Goal: Task Accomplishment & Management: Use online tool/utility

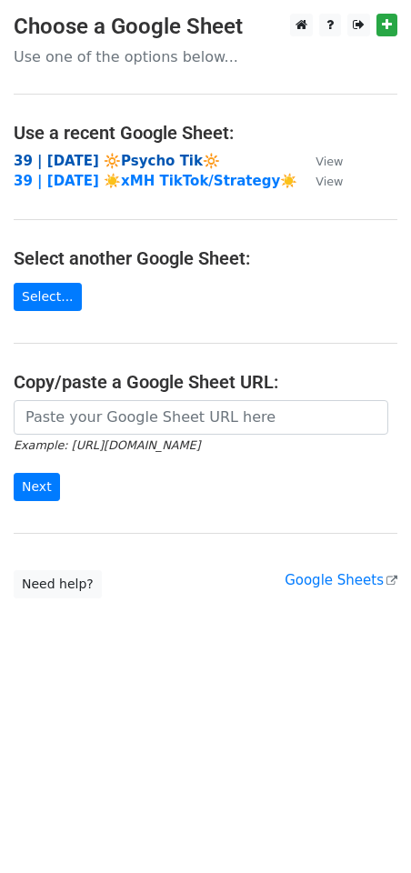
click at [65, 166] on strong "39 | SEPT 1 🔆Psycho Tik🔆" at bounding box center [117, 161] width 206 height 16
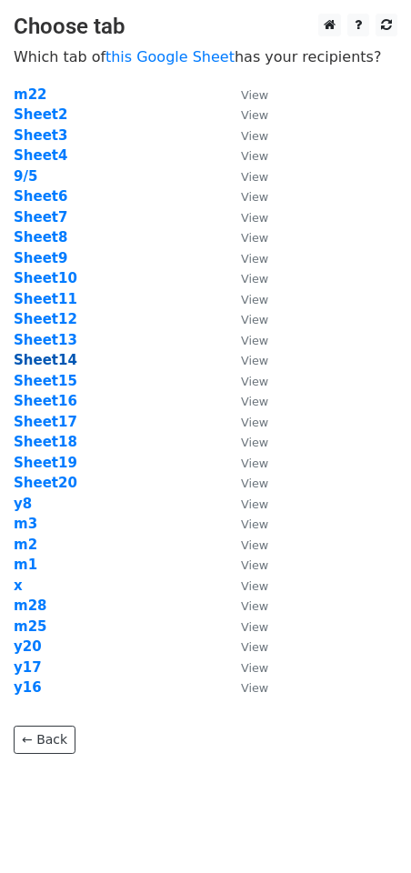
click at [59, 355] on strong "Sheet14" at bounding box center [46, 360] width 64 height 16
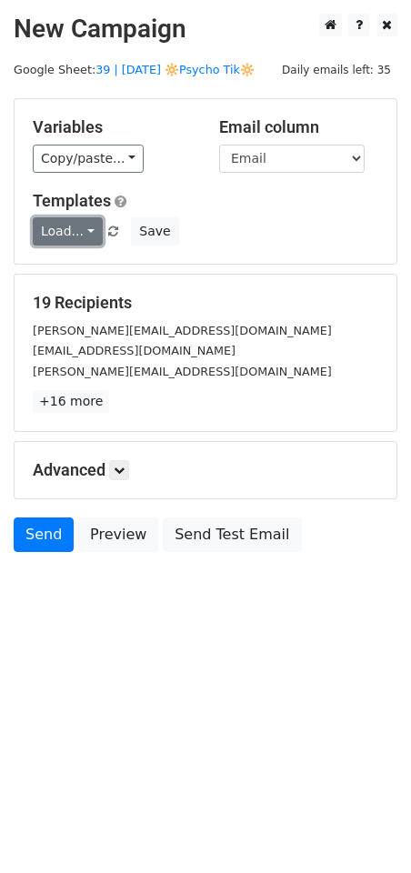
click at [76, 236] on link "Load..." at bounding box center [68, 231] width 70 height 28
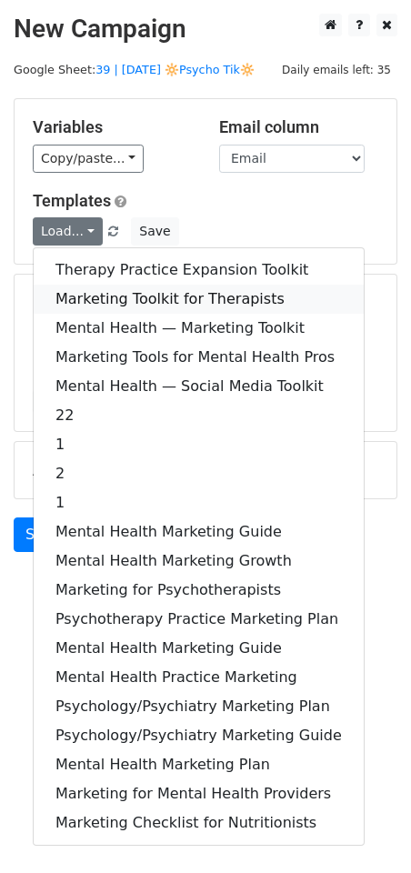
click at [136, 293] on link "Marketing Toolkit for Therapists" at bounding box center [199, 299] width 330 height 29
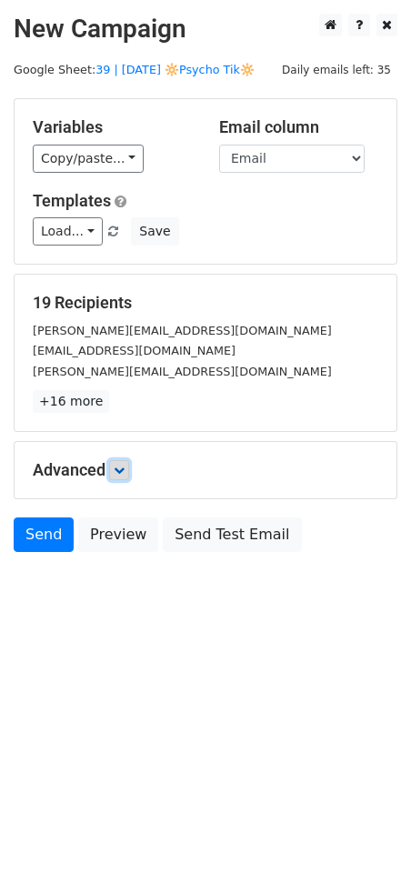
click at [125, 473] on icon at bounding box center [119, 470] width 11 height 11
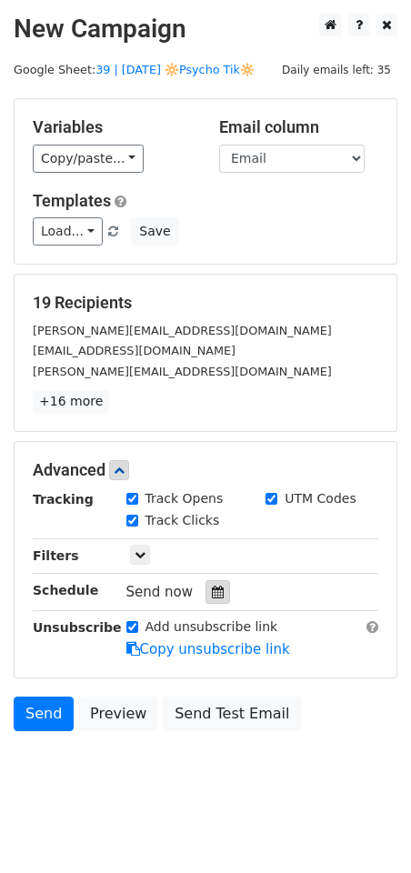
click at [212, 586] on icon at bounding box center [218, 592] width 12 height 13
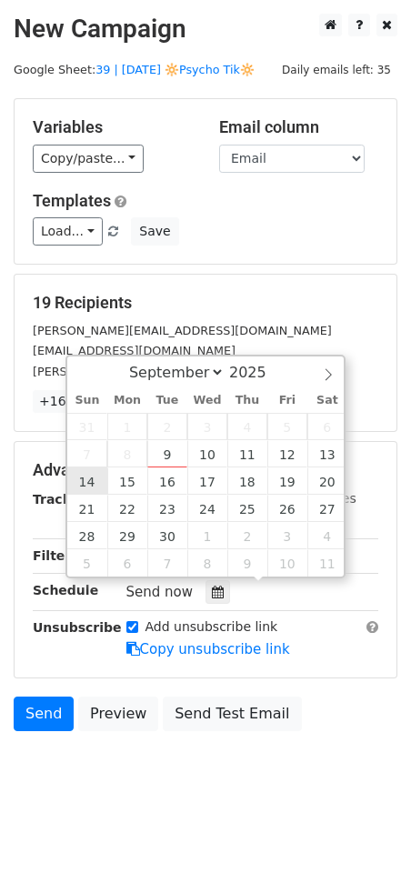
type input "2025-09-14 12:00"
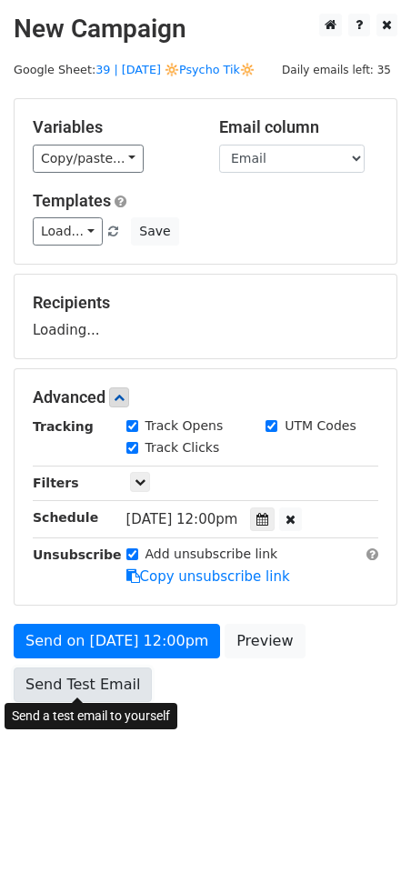
click at [108, 668] on link "Send Test Email" at bounding box center [83, 685] width 138 height 35
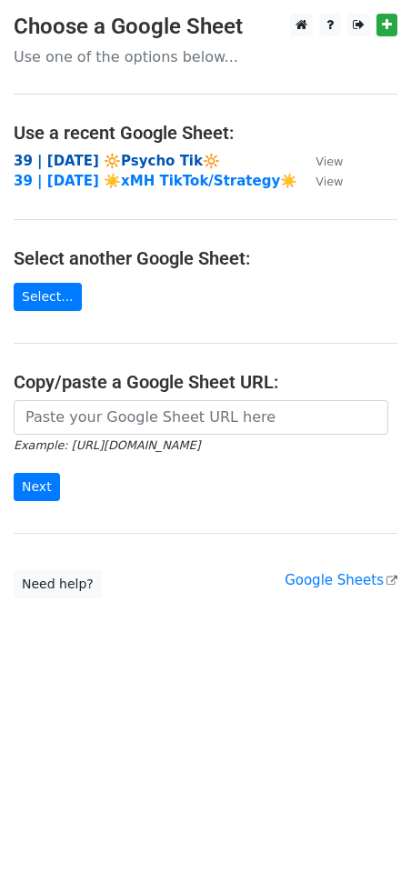
click at [141, 160] on strong "39 | SEPT 1 🔆Psycho Tik🔆" at bounding box center [117, 161] width 206 height 16
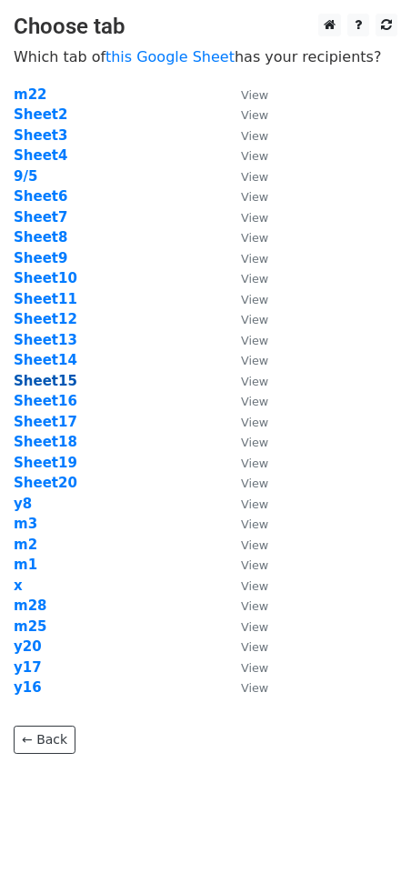
click at [46, 386] on strong "Sheet15" at bounding box center [46, 381] width 64 height 16
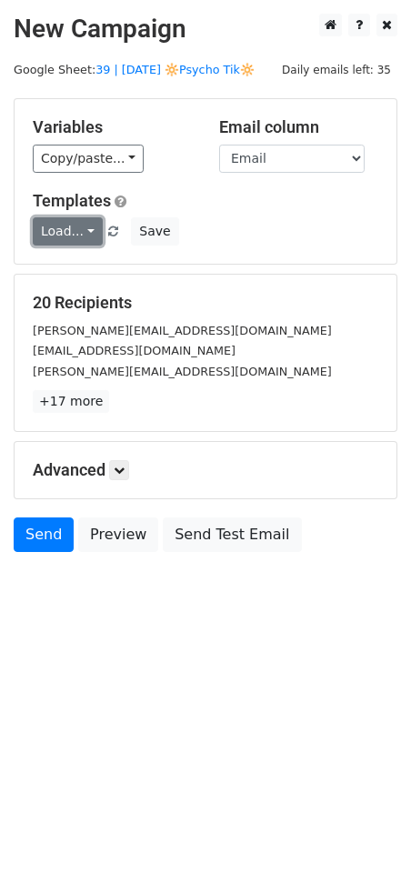
click at [75, 237] on link "Load..." at bounding box center [68, 231] width 70 height 28
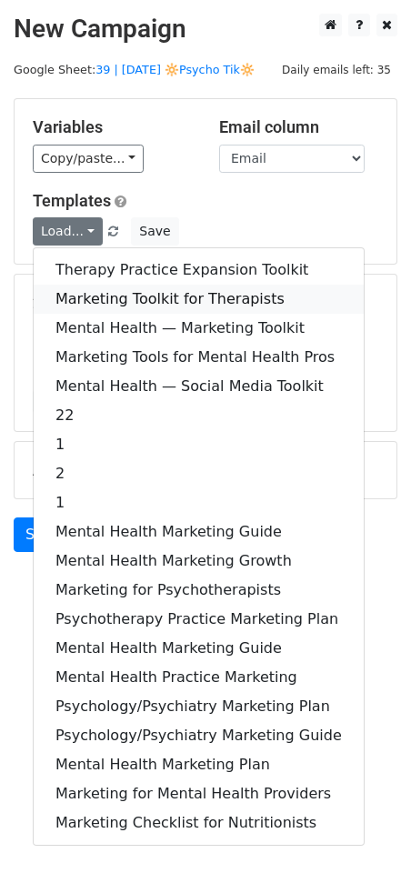
click at [129, 289] on link "Marketing Toolkit for Therapists" at bounding box center [199, 299] width 330 height 29
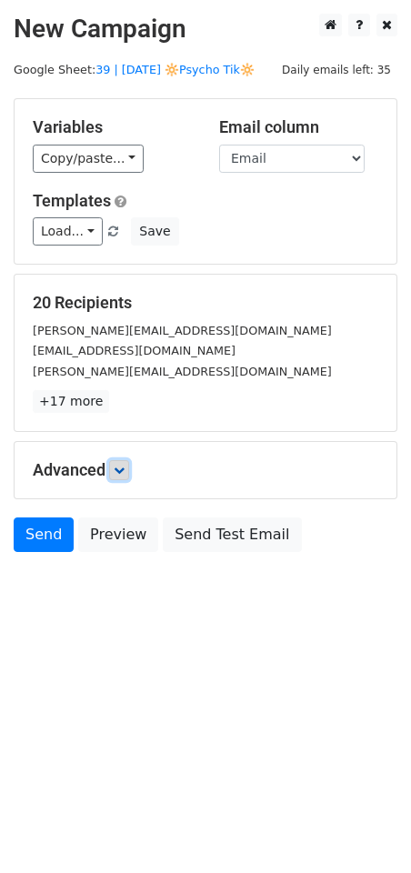
click at [122, 470] on icon at bounding box center [119, 470] width 11 height 11
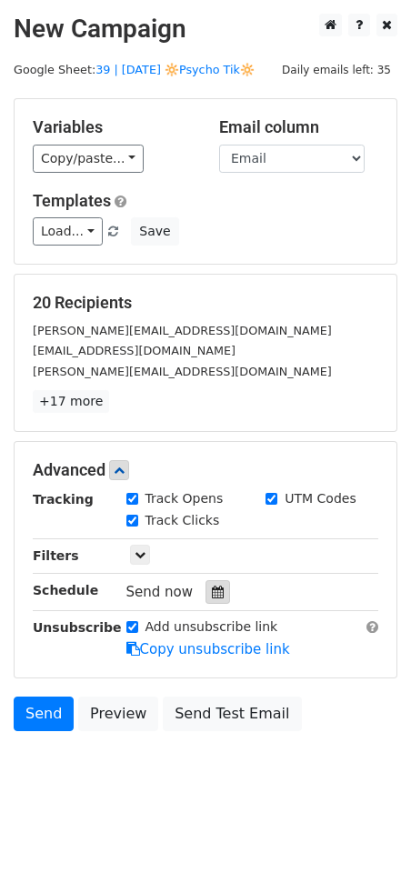
click at [212, 591] on icon at bounding box center [218, 592] width 12 height 13
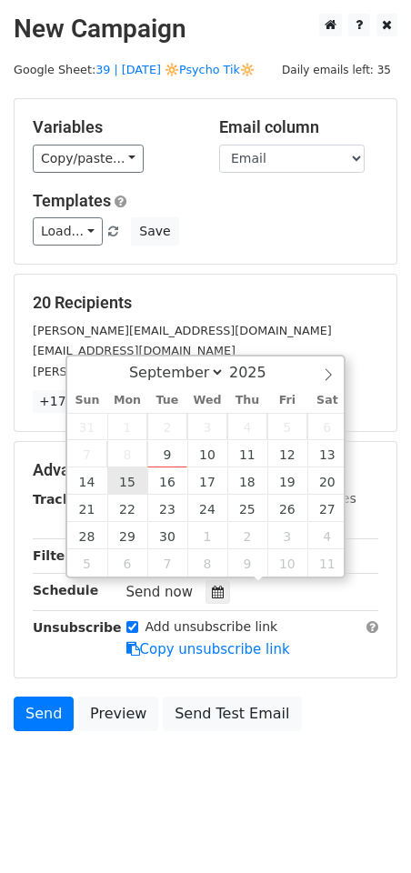
type input "2025-09-15 12:00"
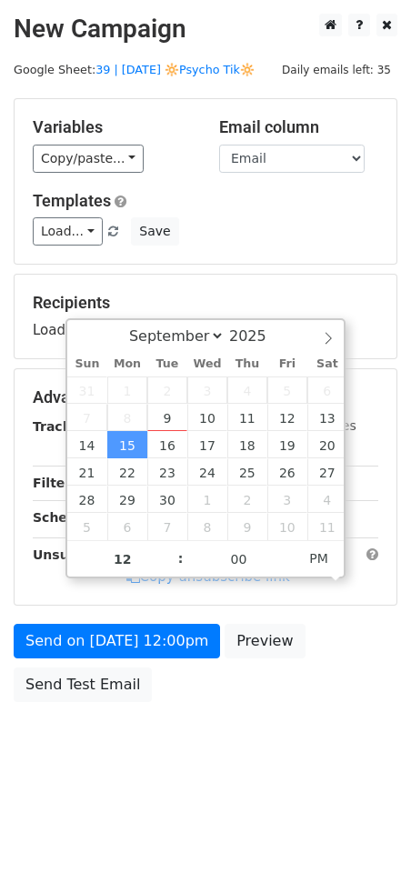
click at [108, 618] on form "Variables Copy/paste... {{Name}} {{Email}} Email column Name Email Templates Lo…" at bounding box center [206, 404] width 384 height 613
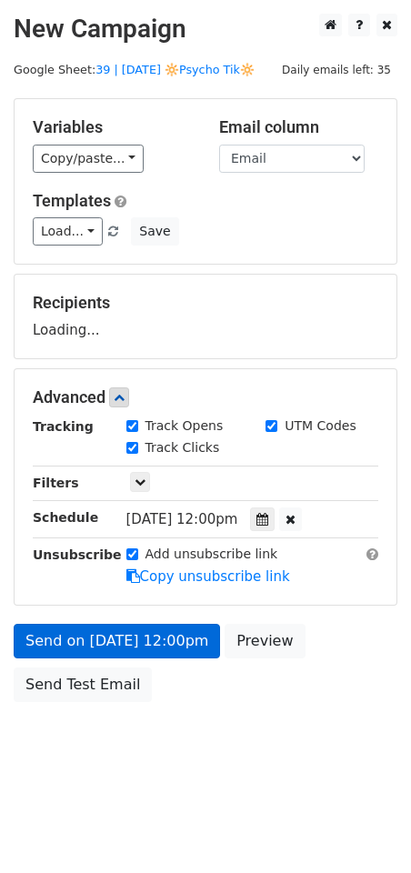
click at [108, 587] on div "Unsubscribe" at bounding box center [66, 566] width 94 height 42
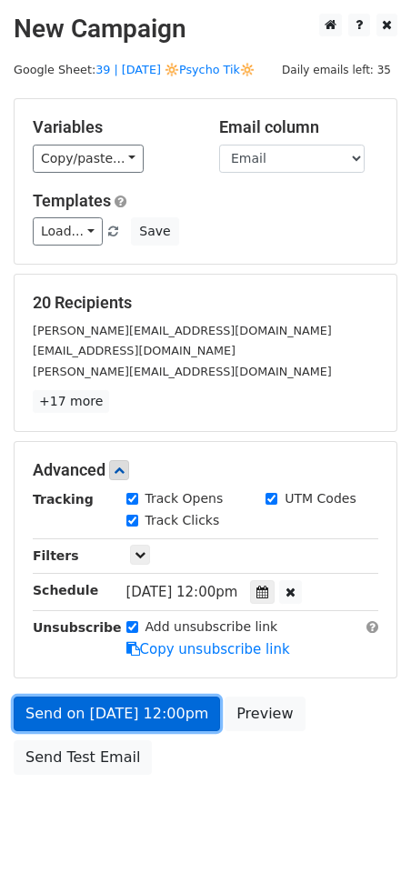
click at [77, 701] on link "Send on Sep 15 at 12:00pm" at bounding box center [117, 714] width 206 height 35
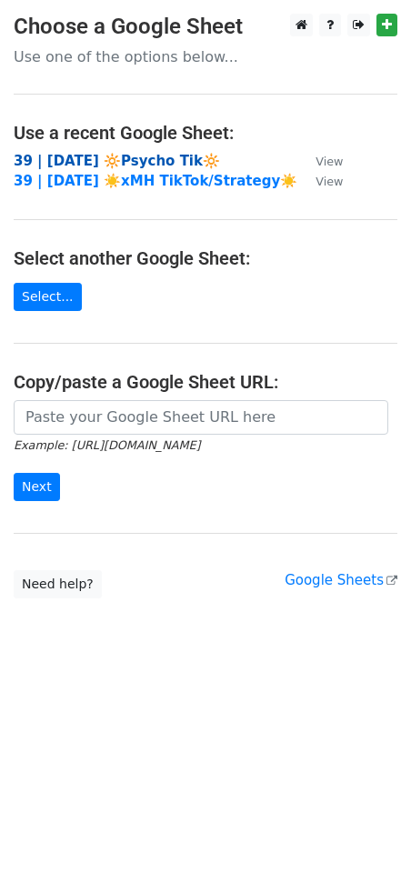
click at [162, 155] on strong "39 | [DATE] 🔆Psycho Tik🔆" at bounding box center [117, 161] width 206 height 16
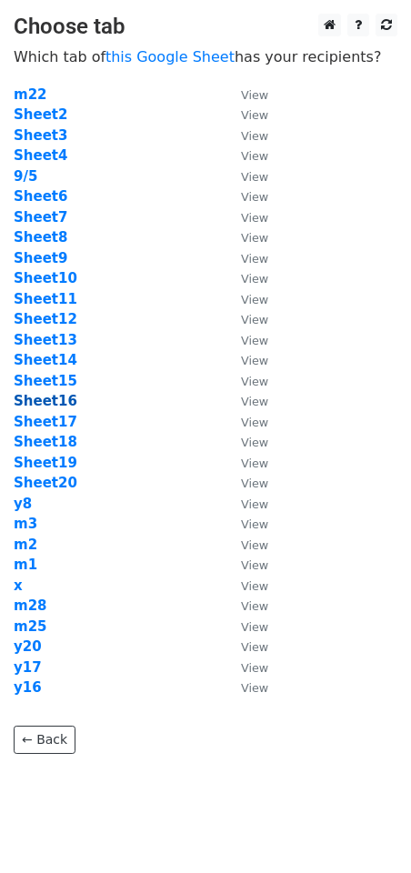
click at [57, 408] on strong "Sheet16" at bounding box center [46, 401] width 64 height 16
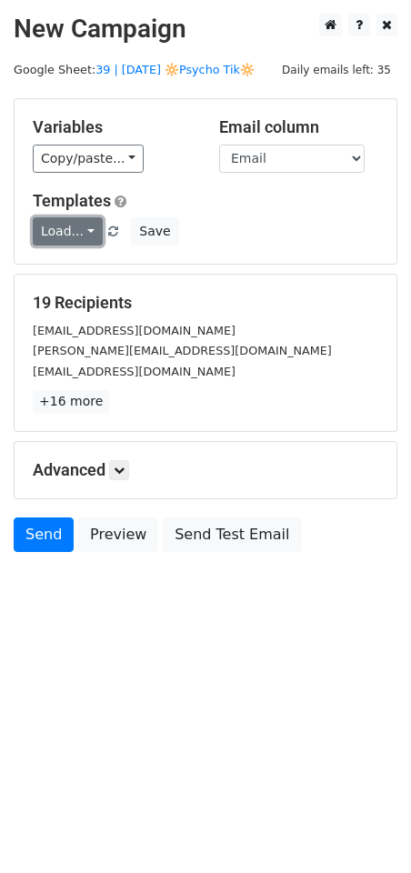
click at [64, 226] on link "Load..." at bounding box center [68, 231] width 70 height 28
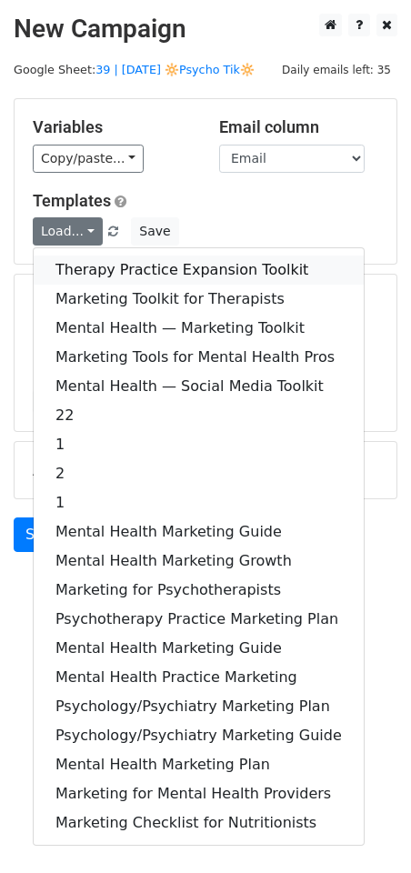
click at [65, 261] on link "Therapy Practice Expansion Toolkit" at bounding box center [199, 270] width 330 height 29
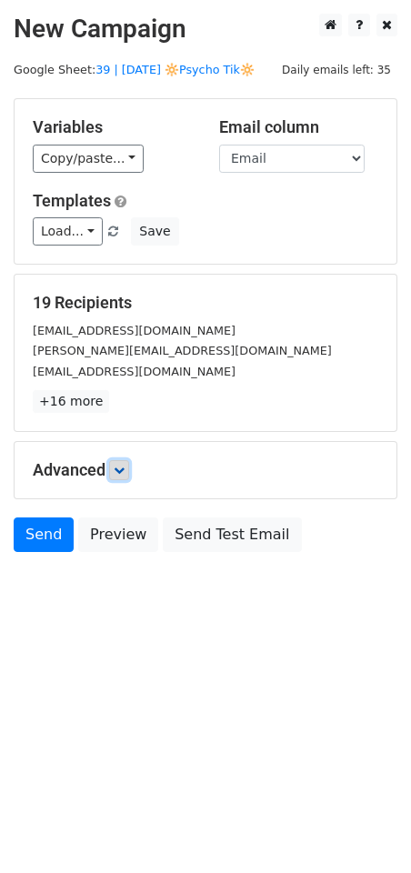
click at [119, 466] on icon at bounding box center [119, 470] width 11 height 11
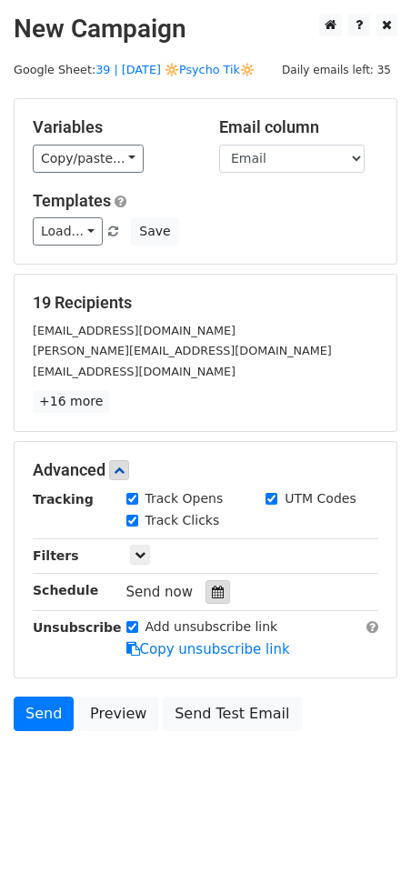
click at [212, 595] on icon at bounding box center [218, 592] width 12 height 13
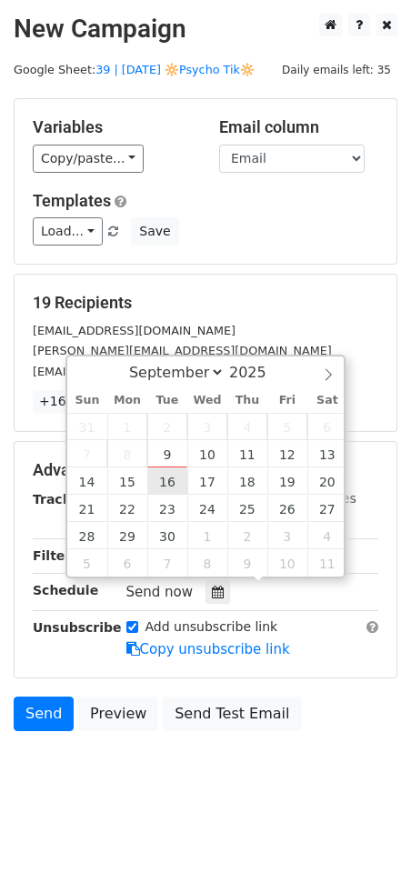
type input "[DATE] 12:00"
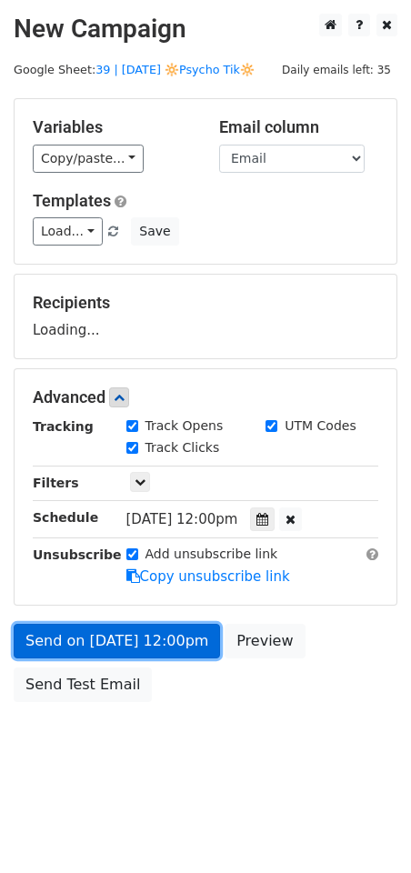
click at [130, 633] on link "Send on [DATE] 12:00pm" at bounding box center [117, 641] width 206 height 35
